Goal: Task Accomplishment & Management: Manage account settings

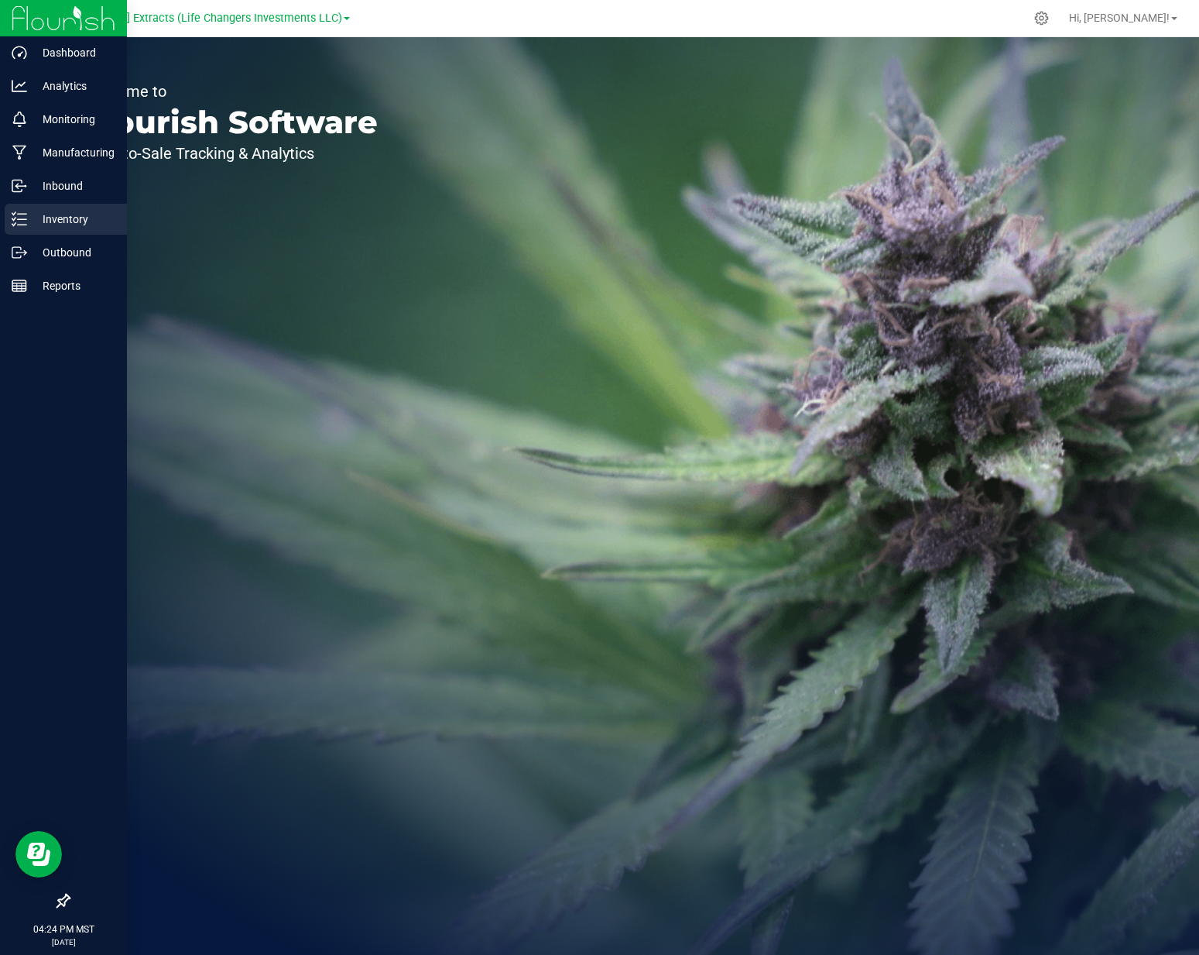
click at [39, 229] on div "Inventory" at bounding box center [66, 219] width 122 height 31
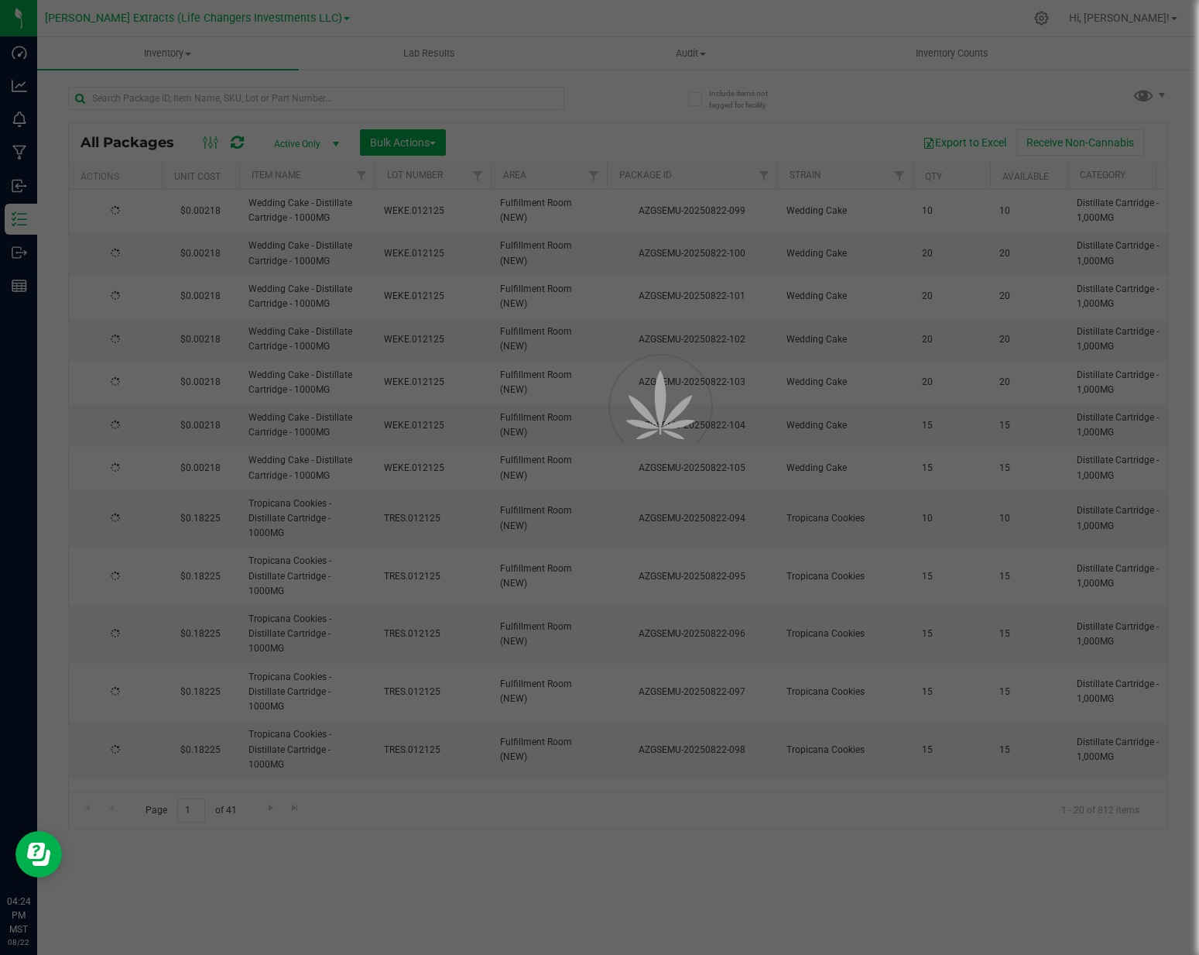
click at [198, 89] on div at bounding box center [599, 477] width 1199 height 955
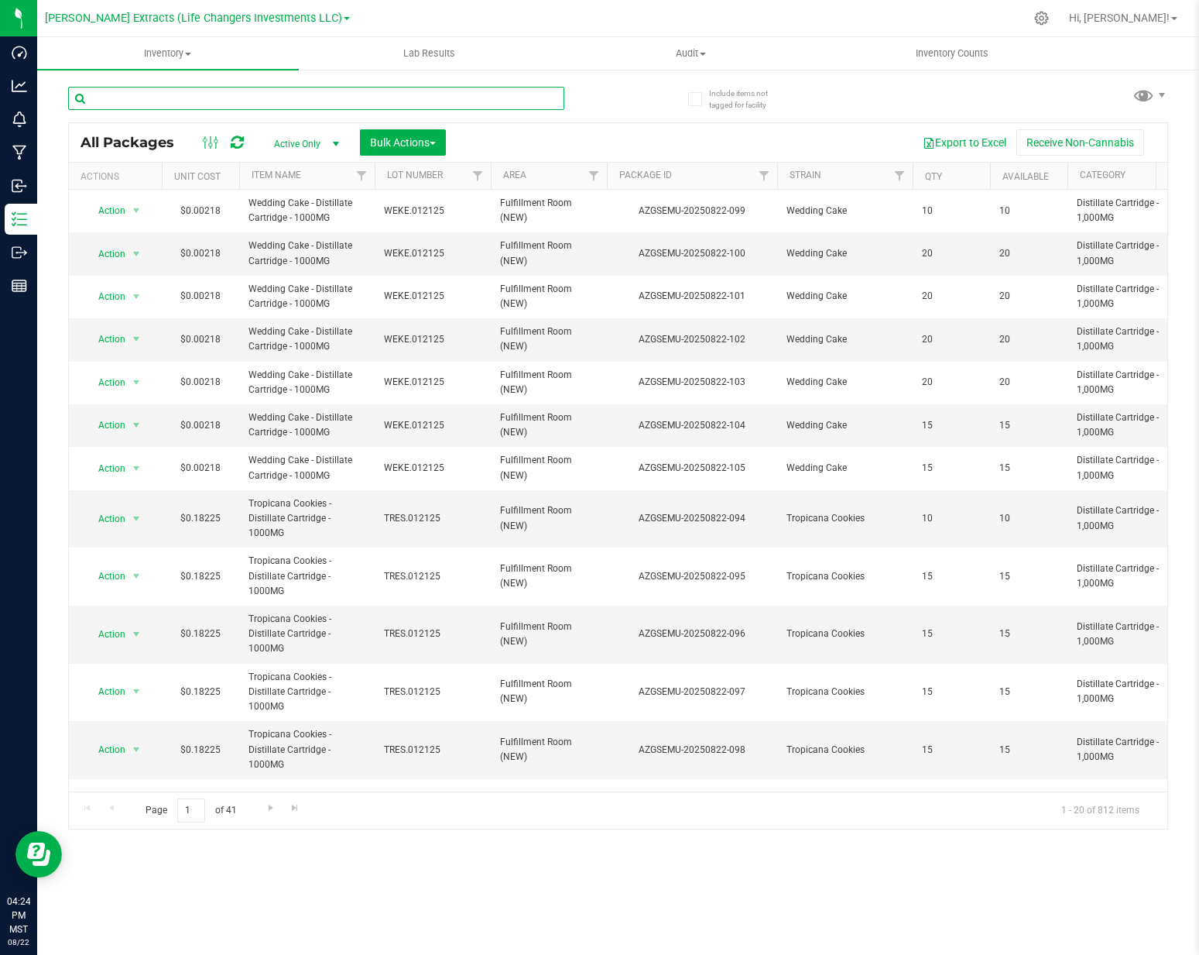
click at [196, 94] on input "text" at bounding box center [316, 98] width 496 height 23
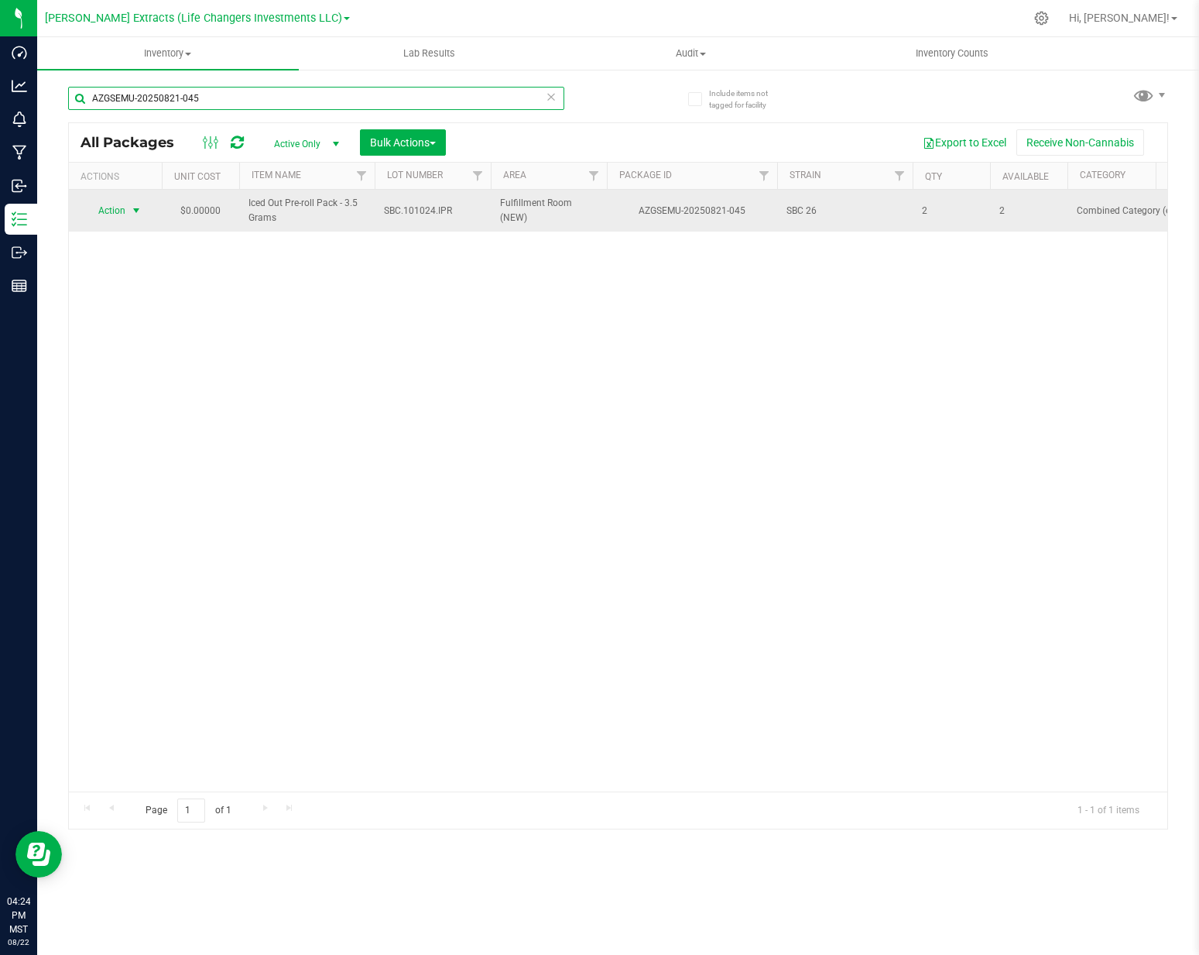
type input "AZGSEMU-20250821-045"
click at [116, 207] on span "Action" at bounding box center [105, 211] width 42 height 22
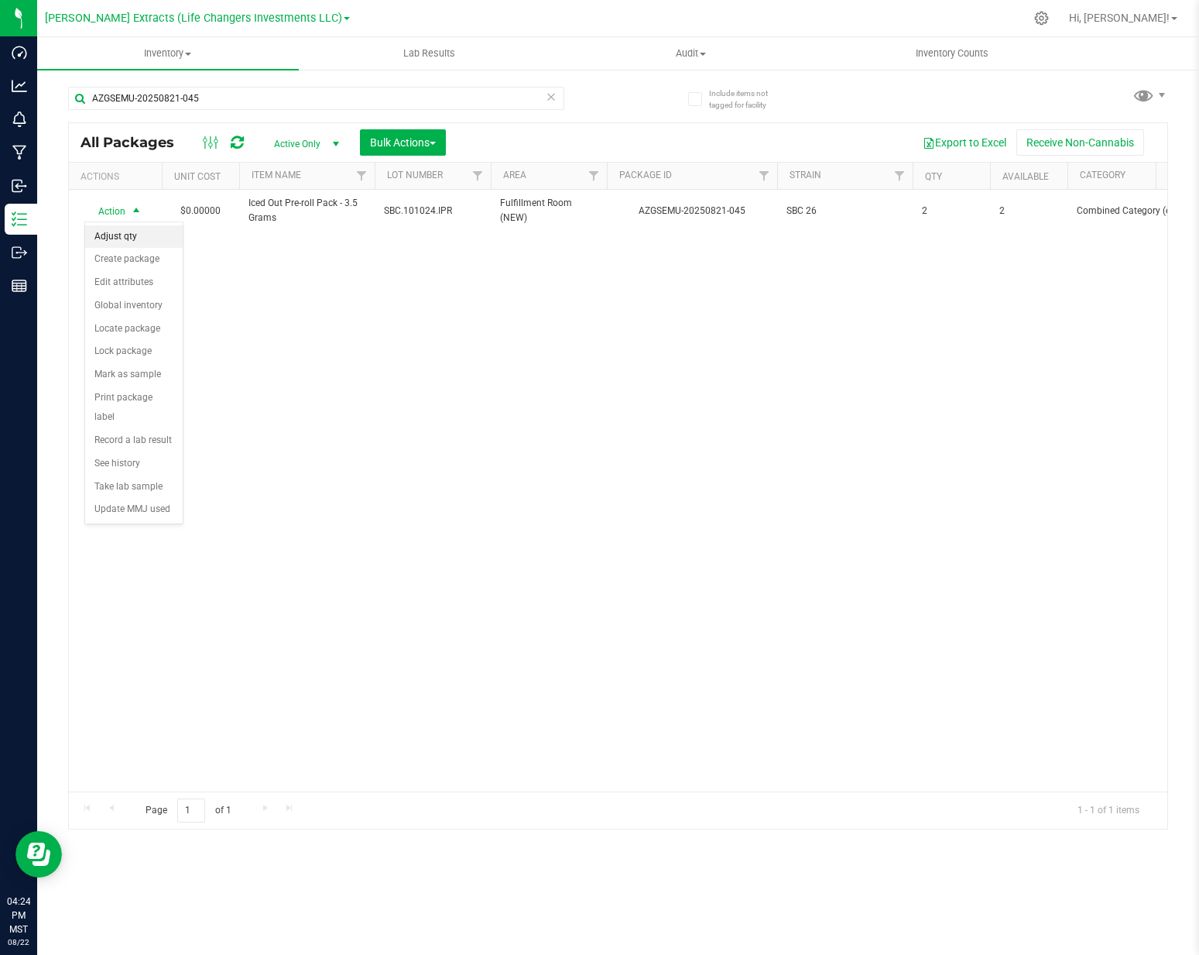
click at [143, 236] on li "Adjust qty" at bounding box center [134, 236] width 98 height 23
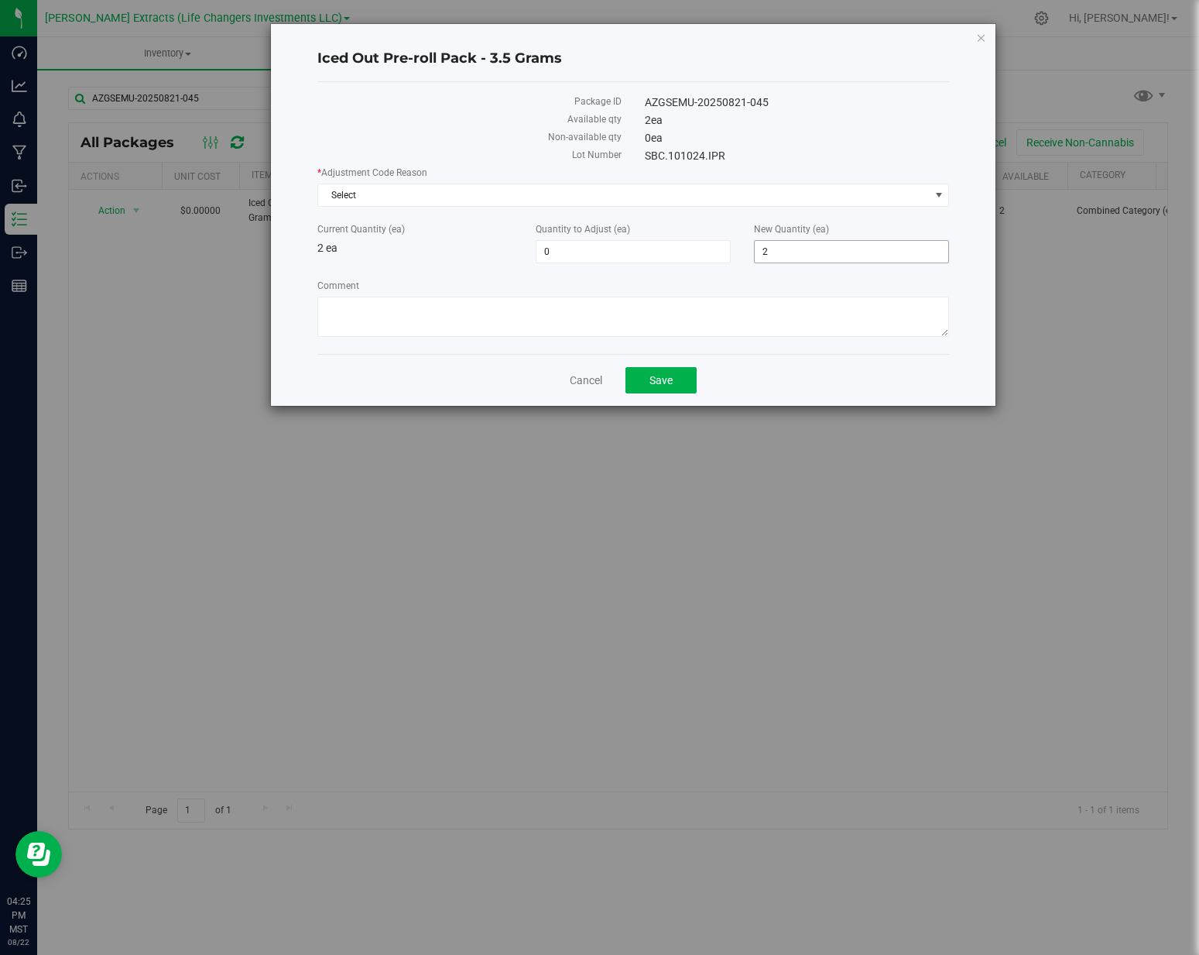
click at [814, 242] on span "2 2" at bounding box center [851, 251] width 195 height 23
click at [814, 242] on input "2" at bounding box center [852, 252] width 194 height 22
type input "0"
type input "-2"
type input "0"
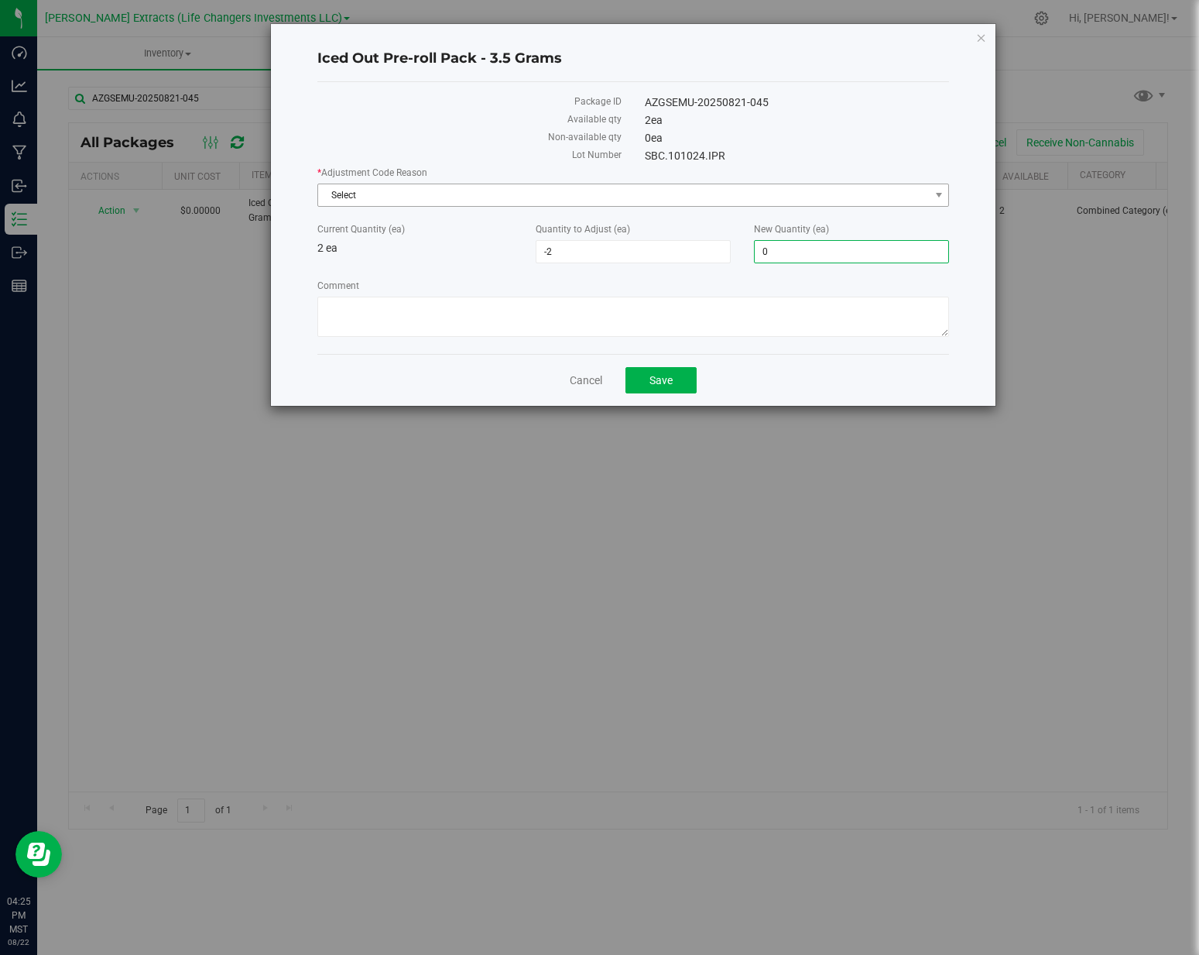
click at [779, 197] on span "Select" at bounding box center [623, 195] width 611 height 22
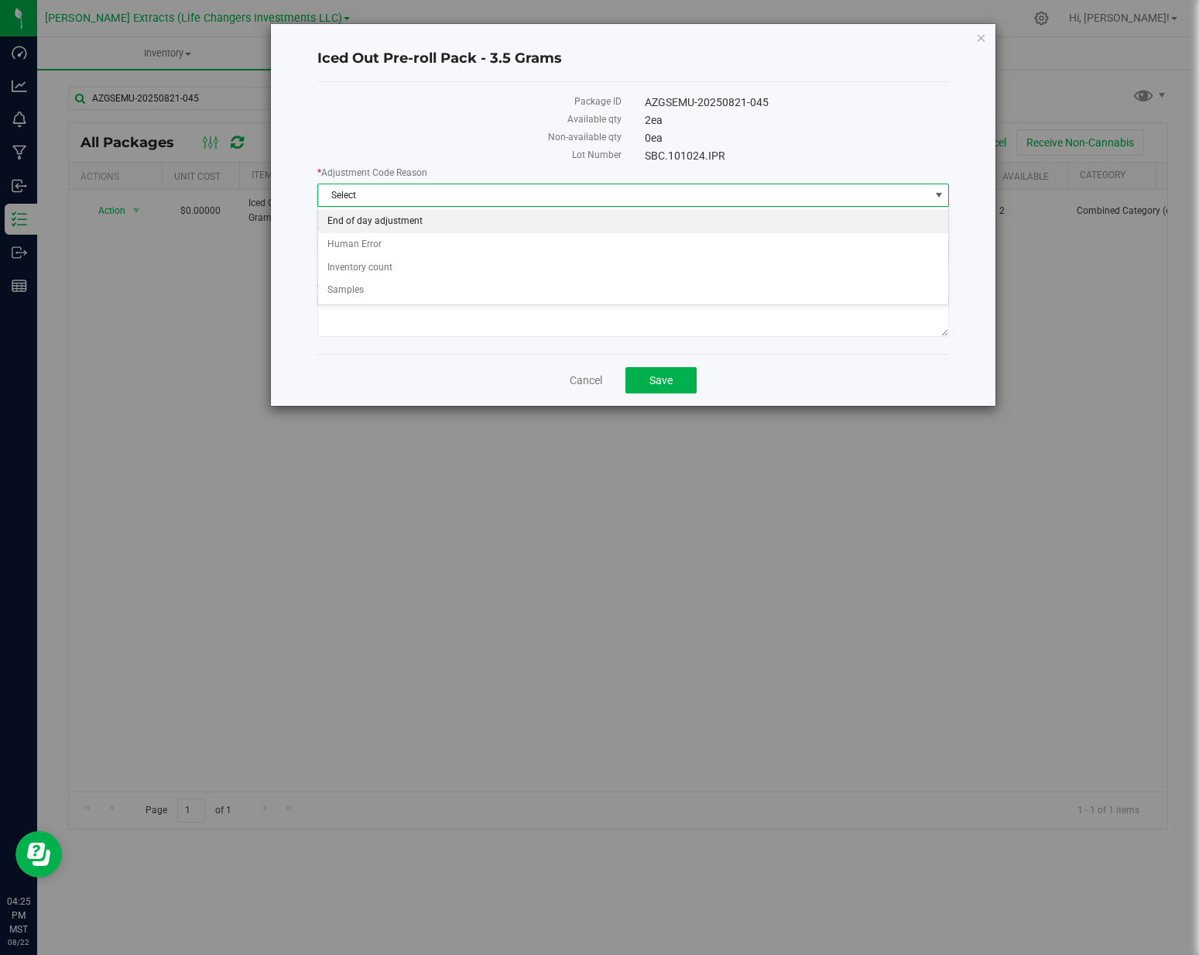
click at [350, 227] on li "End of day adjustment" at bounding box center [633, 221] width 630 height 23
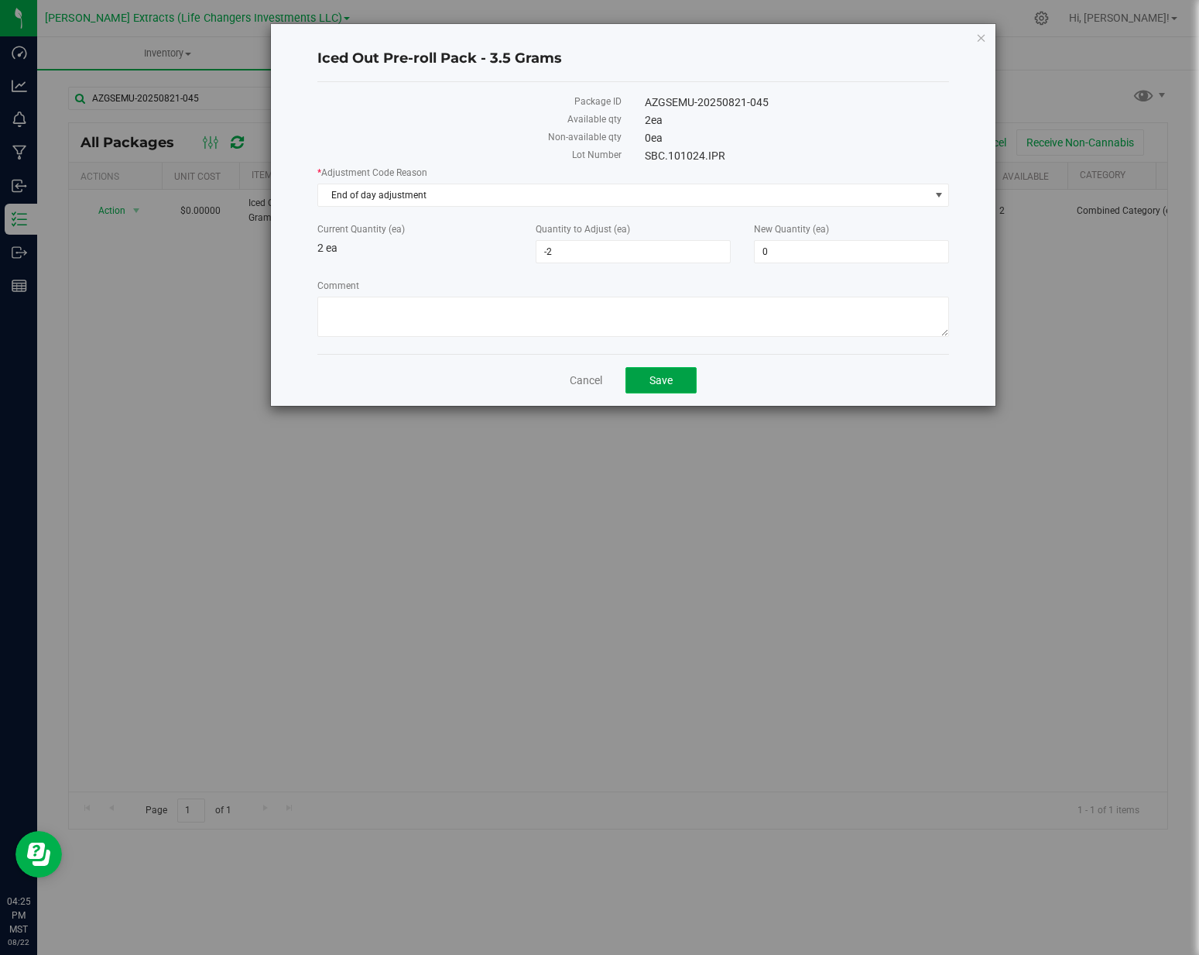
click at [640, 382] on button "Save" at bounding box center [661, 380] width 71 height 26
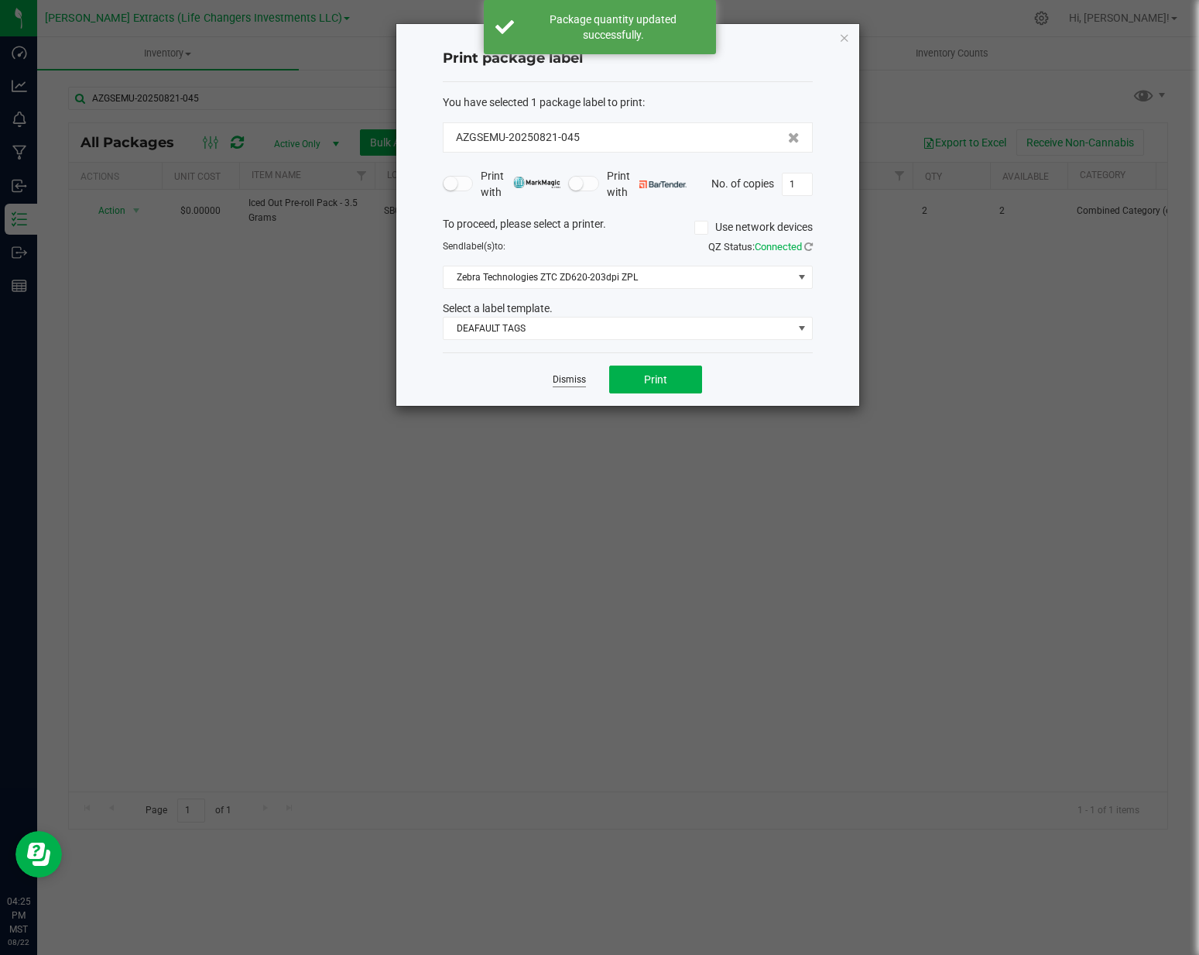
click at [565, 382] on link "Dismiss" at bounding box center [569, 379] width 33 height 13
